Goal: Task Accomplishment & Management: Manage account settings

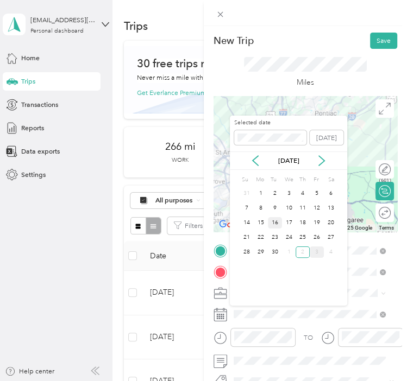
click at [273, 222] on div "16" at bounding box center [275, 222] width 14 height 11
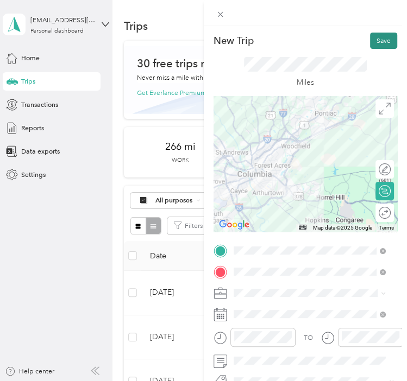
click at [378, 43] on button "Save" at bounding box center [383, 41] width 27 height 16
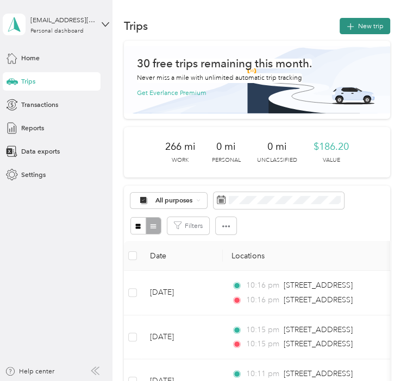
click at [357, 23] on button "New trip" at bounding box center [364, 26] width 50 height 16
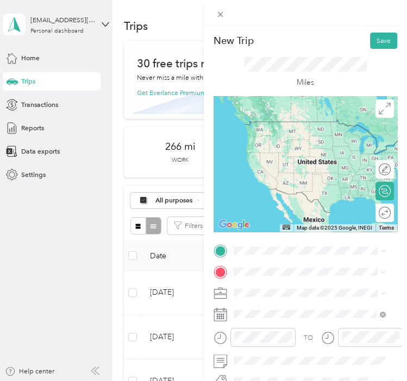
click at [291, 148] on span "[GEOGRAPHIC_DATA][US_STATE], [GEOGRAPHIC_DATA]" at bounding box center [317, 140] width 130 height 16
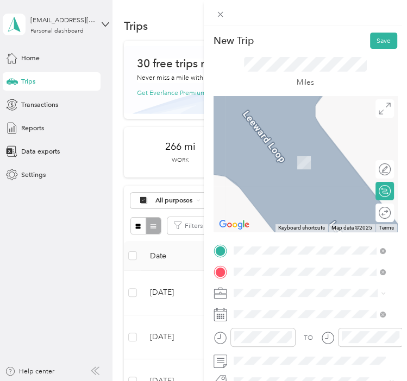
click at [311, 162] on span "[STREET_ADDRESS][US_STATE]" at bounding box center [299, 158] width 94 height 8
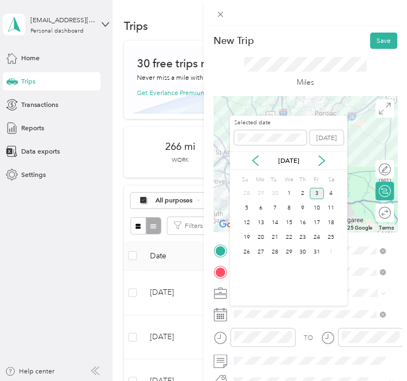
click at [261, 162] on div "[DATE]" at bounding box center [288, 160] width 117 height 11
click at [255, 161] on icon at bounding box center [255, 160] width 11 height 11
click at [274, 224] on div "16" at bounding box center [275, 222] width 14 height 11
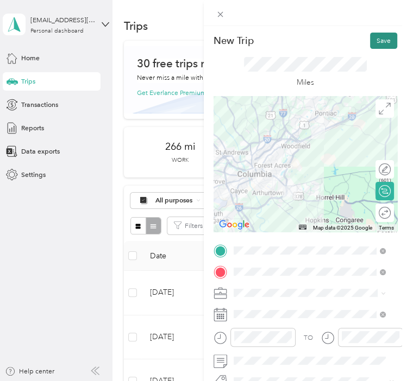
click at [372, 37] on button "Save" at bounding box center [383, 41] width 27 height 16
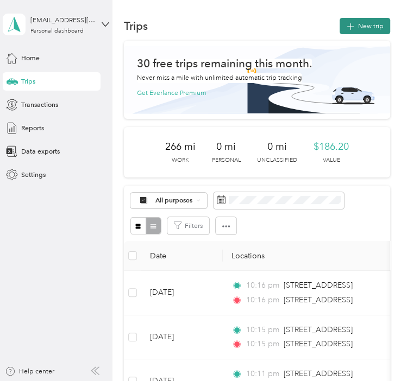
click at [363, 29] on button "New trip" at bounding box center [364, 26] width 50 height 16
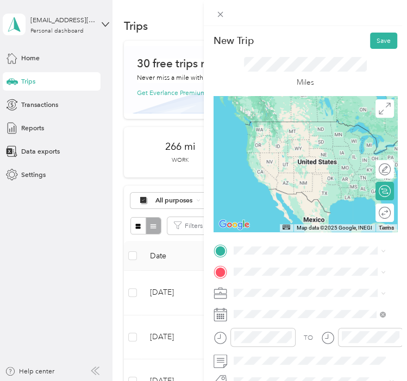
click at [306, 140] on span "[STREET_ADDRESS][US_STATE]" at bounding box center [299, 136] width 94 height 8
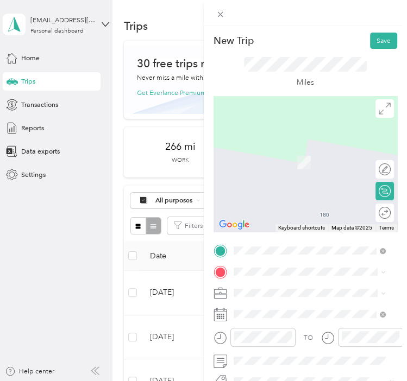
click at [315, 165] on span "[STREET_ADDRESS][PERSON_NAME][US_STATE]" at bounding box center [317, 156] width 130 height 16
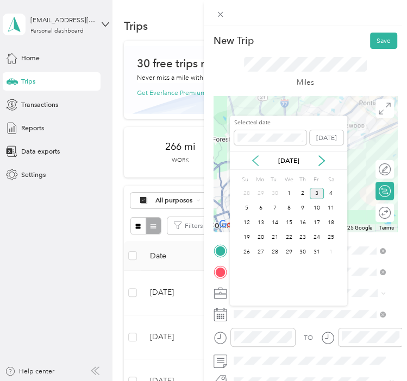
click at [258, 163] on icon at bounding box center [255, 160] width 11 height 11
click at [313, 236] on div "26" at bounding box center [317, 237] width 14 height 11
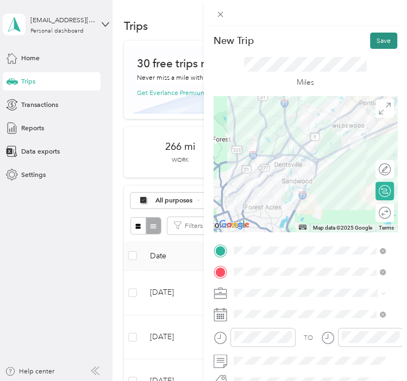
click at [377, 39] on button "Save" at bounding box center [383, 41] width 27 height 16
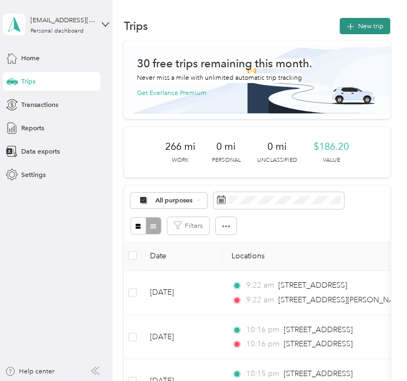
click at [361, 29] on button "New trip" at bounding box center [364, 26] width 50 height 16
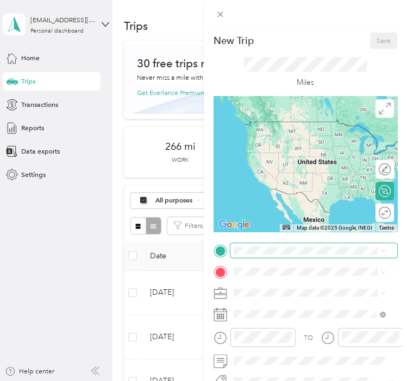
click at [275, 245] on span at bounding box center [313, 250] width 167 height 15
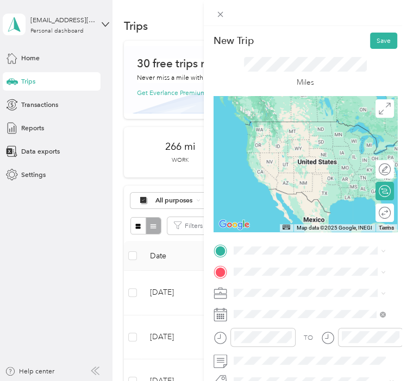
click at [300, 153] on li "[STREET_ADDRESS][PERSON_NAME][US_STATE]" at bounding box center [309, 140] width 159 height 26
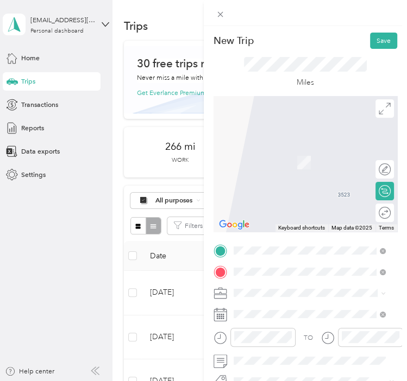
click at [303, 162] on span "[STREET_ADDRESS][US_STATE]" at bounding box center [299, 158] width 94 height 8
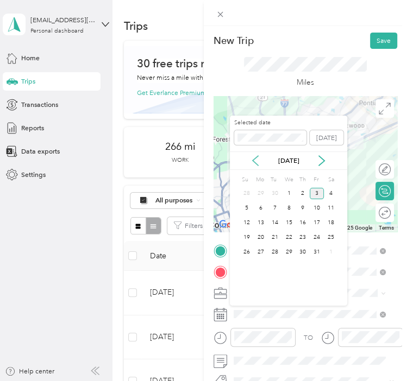
click at [257, 163] on icon at bounding box center [255, 160] width 11 height 11
click at [320, 237] on div "26" at bounding box center [317, 237] width 14 height 11
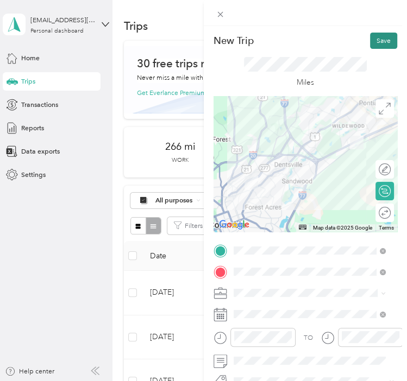
click at [371, 42] on button "Save" at bounding box center [383, 41] width 27 height 16
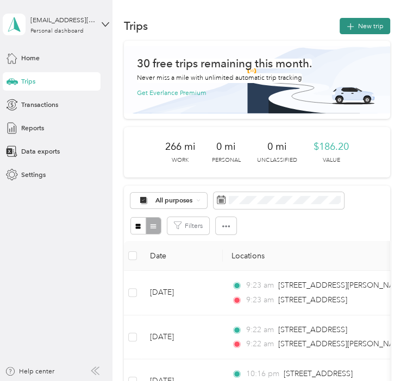
click at [370, 27] on button "New trip" at bounding box center [364, 26] width 50 height 16
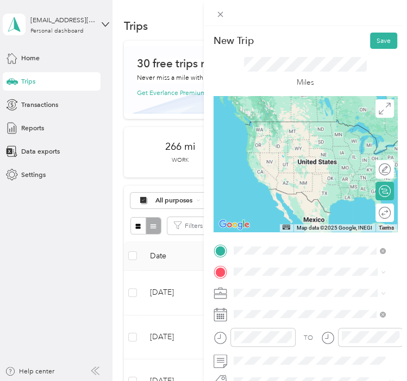
click at [308, 141] on span "[STREET_ADDRESS][US_STATE]" at bounding box center [299, 137] width 94 height 8
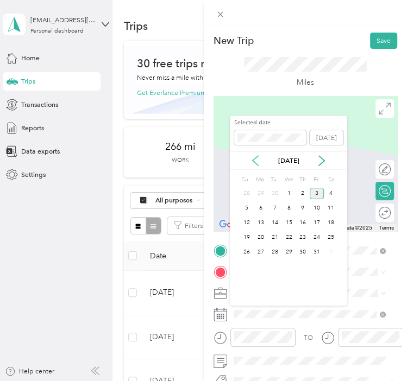
click at [256, 161] on icon at bounding box center [255, 160] width 11 height 11
click at [258, 251] on div "29" at bounding box center [261, 252] width 14 height 11
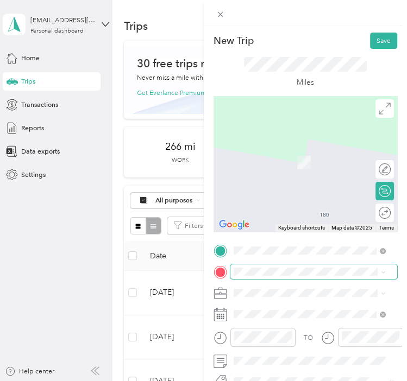
click at [305, 267] on span at bounding box center [313, 271] width 167 height 15
click at [326, 163] on span "[STREET_ADDRESS][PERSON_NAME][US_STATE]" at bounding box center [317, 162] width 130 height 16
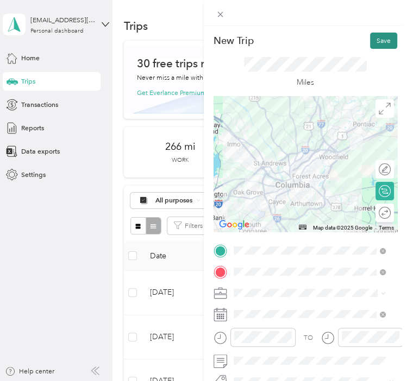
click at [376, 37] on button "Save" at bounding box center [383, 41] width 27 height 16
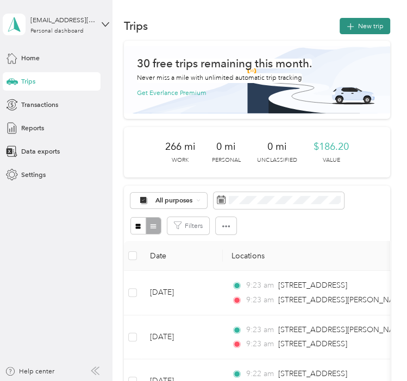
click at [358, 29] on button "New trip" at bounding box center [364, 26] width 50 height 16
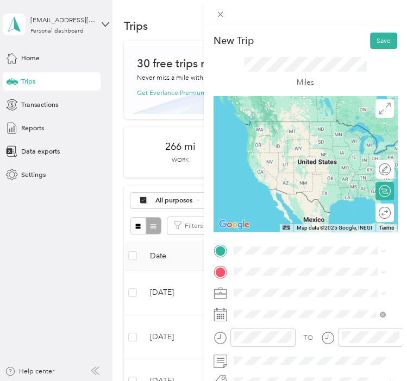
click at [311, 143] on span "[STREET_ADDRESS][PERSON_NAME][US_STATE]" at bounding box center [317, 135] width 130 height 16
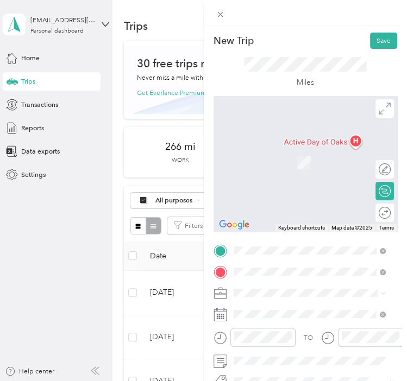
click at [301, 160] on span "[STREET_ADDRESS][US_STATE]" at bounding box center [299, 158] width 94 height 8
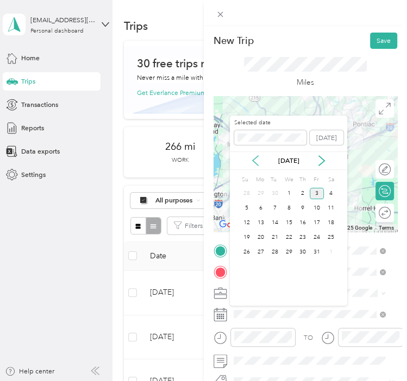
click at [256, 162] on icon at bounding box center [255, 160] width 11 height 11
click at [261, 250] on div "29" at bounding box center [261, 252] width 14 height 11
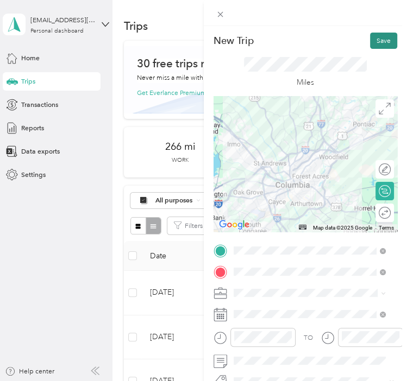
click at [374, 40] on button "Save" at bounding box center [383, 41] width 27 height 16
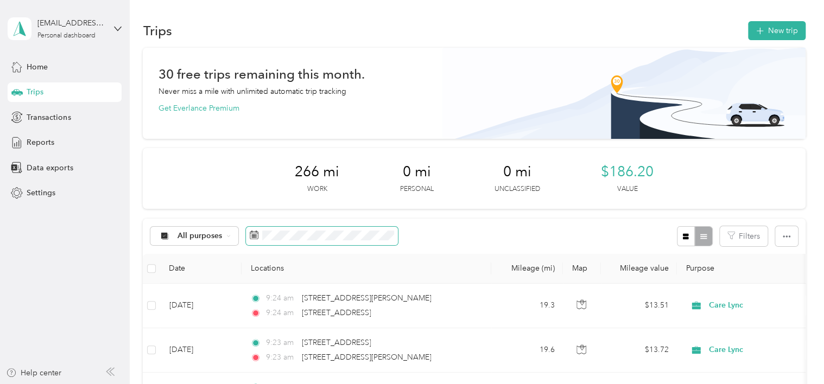
click at [250, 235] on icon at bounding box center [254, 235] width 9 height 9
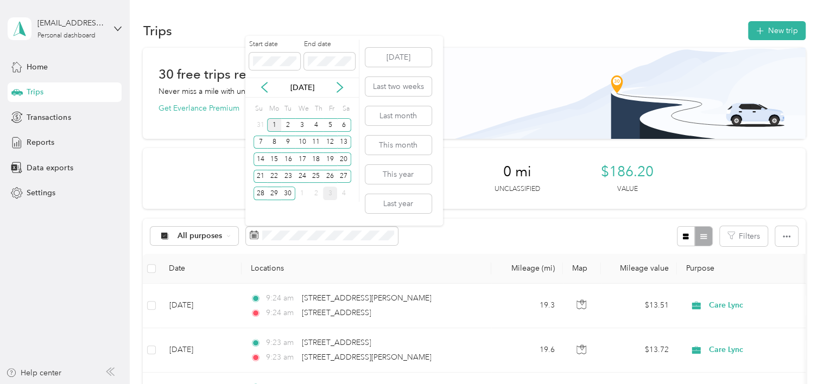
click at [270, 123] on div "1" at bounding box center [274, 125] width 14 height 14
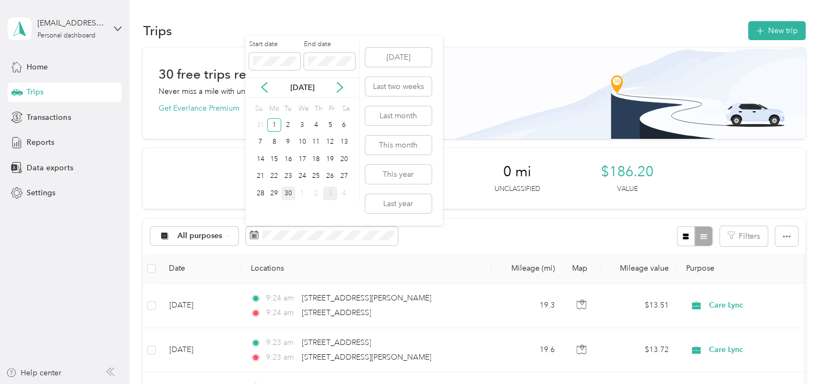
click at [288, 189] on div "30" at bounding box center [288, 194] width 14 height 14
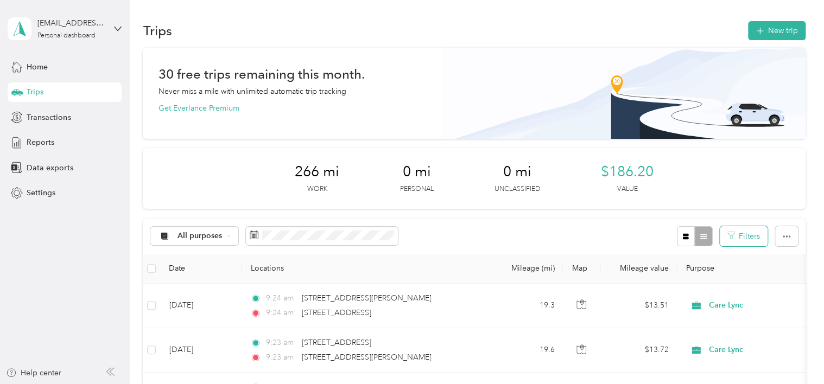
click at [406, 230] on button "Filters" at bounding box center [744, 236] width 48 height 20
click at [406, 235] on div "All purposes Filters" at bounding box center [474, 236] width 662 height 35
click at [406, 245] on button "button" at bounding box center [786, 236] width 23 height 20
click at [406, 277] on span "Export" at bounding box center [768, 275] width 23 height 9
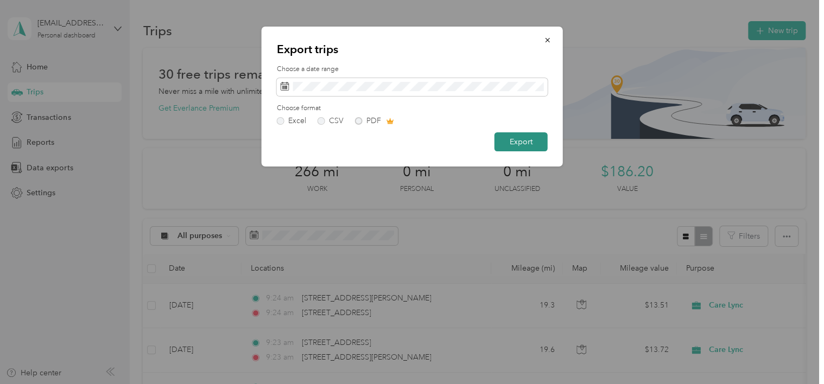
click at [406, 141] on button "Export" at bounding box center [521, 141] width 53 height 19
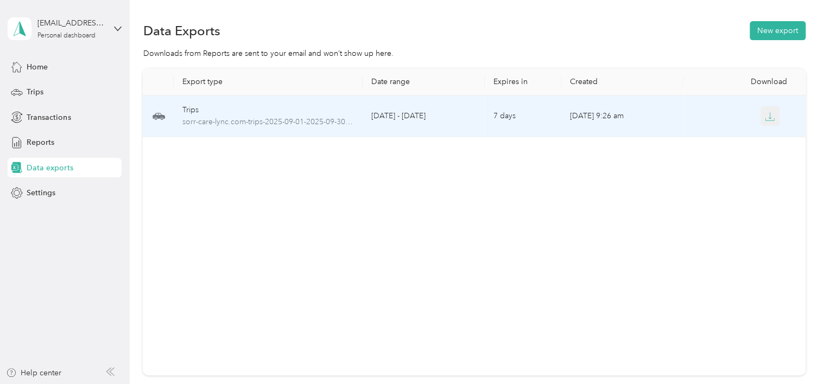
click at [406, 118] on icon "button" at bounding box center [770, 115] width 3 height 7
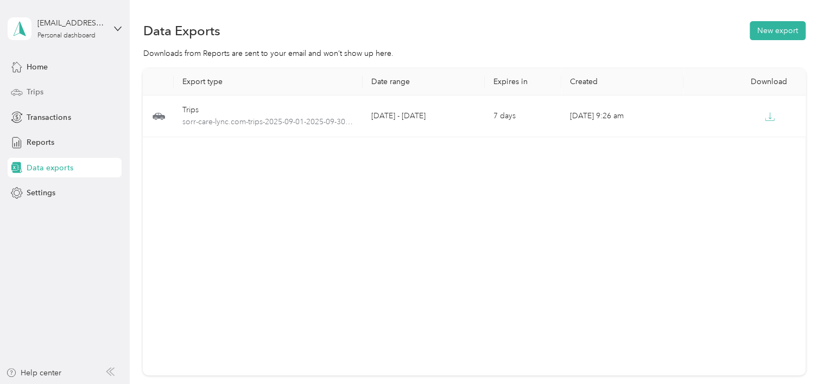
click at [39, 91] on span "Trips" at bounding box center [35, 91] width 17 height 11
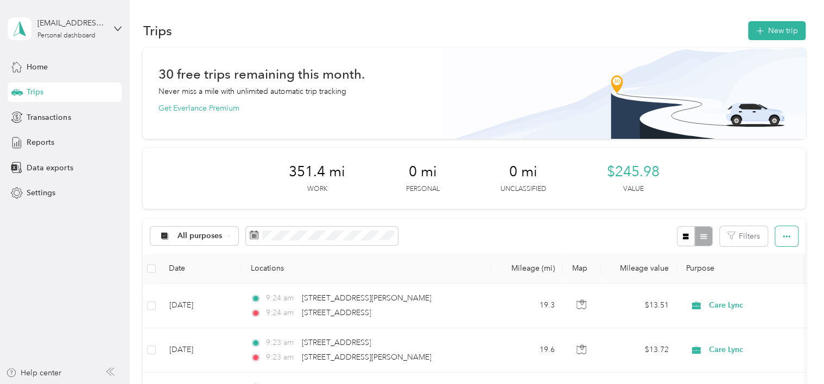
click at [406, 237] on icon "button" at bounding box center [787, 237] width 8 height 8
click at [406, 276] on span "Export" at bounding box center [768, 275] width 23 height 9
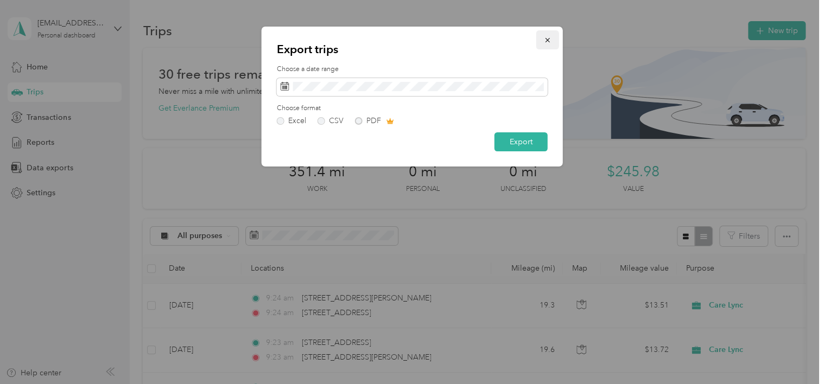
click at [406, 42] on icon "button" at bounding box center [548, 40] width 8 height 8
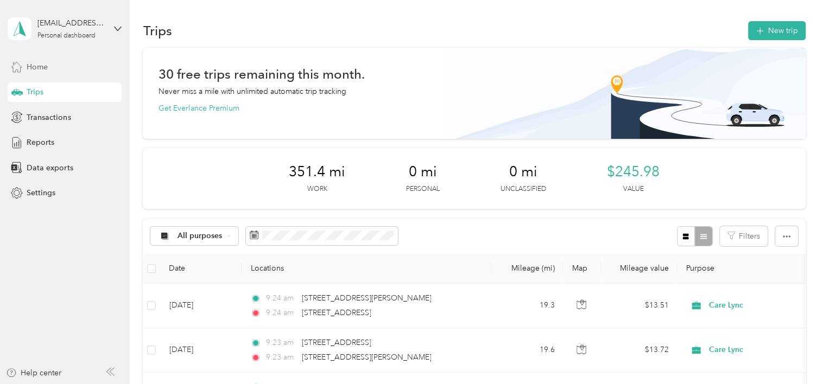
click at [55, 62] on div "Home" at bounding box center [65, 67] width 114 height 20
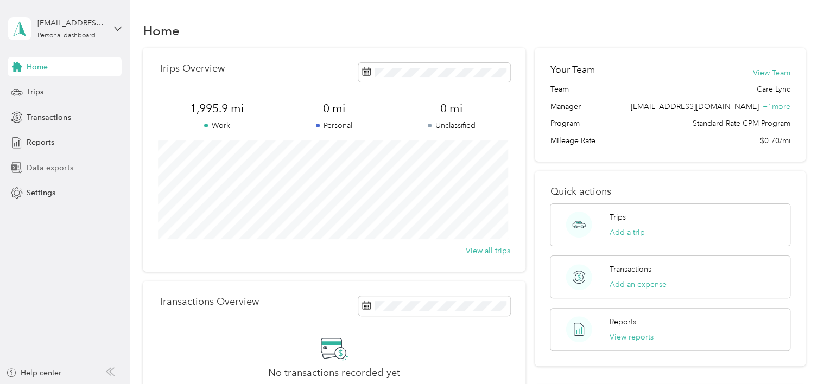
click at [54, 167] on span "Data exports" at bounding box center [50, 167] width 46 height 11
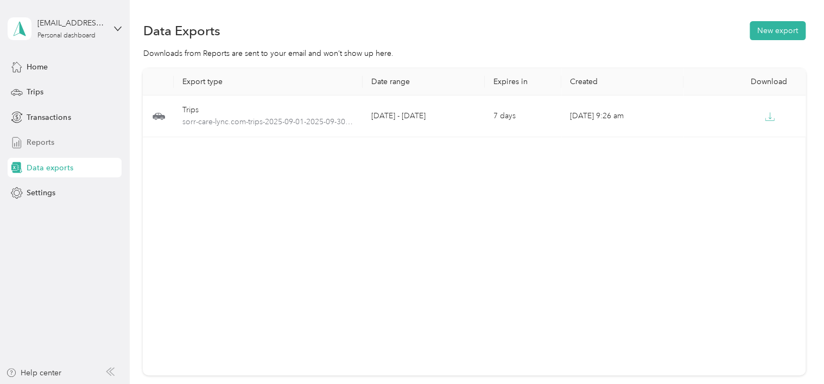
click at [52, 142] on span "Reports" at bounding box center [41, 142] width 28 height 11
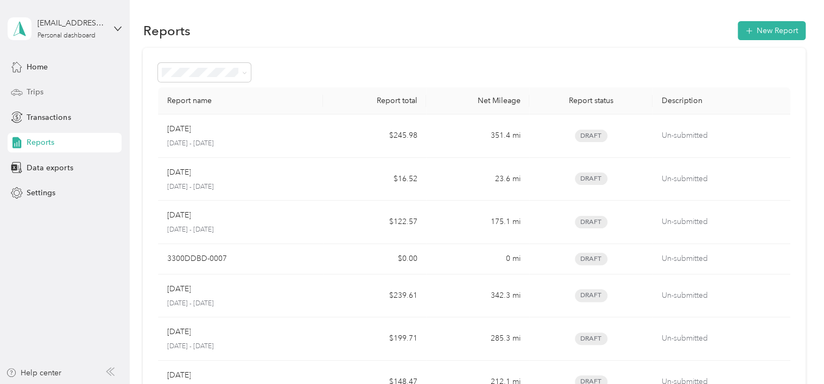
click at [54, 90] on div "Trips" at bounding box center [65, 93] width 114 height 20
